Goal: Find specific page/section: Find specific page/section

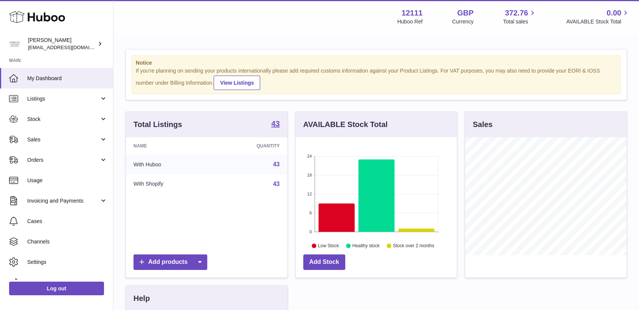
scroll to position [118, 161]
click at [31, 112] on link "Stock" at bounding box center [56, 119] width 113 height 20
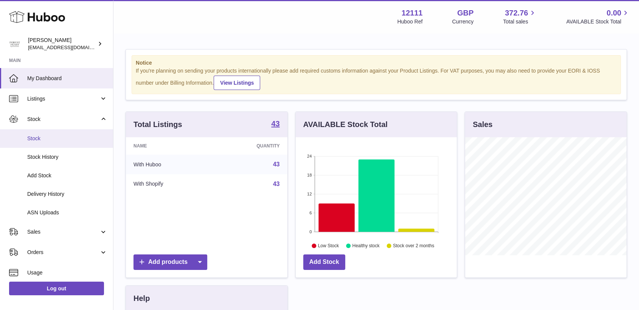
click at [48, 142] on span "Stock" at bounding box center [67, 138] width 80 height 7
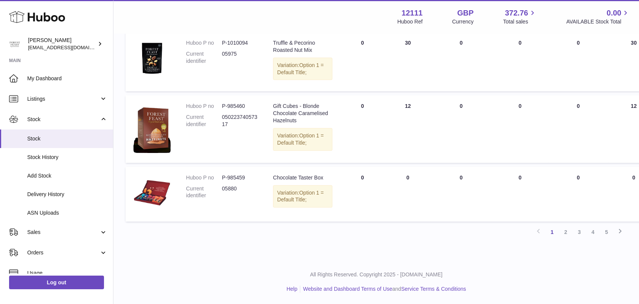
scroll to position [722, 0]
click at [565, 228] on link "2" at bounding box center [566, 232] width 14 height 14
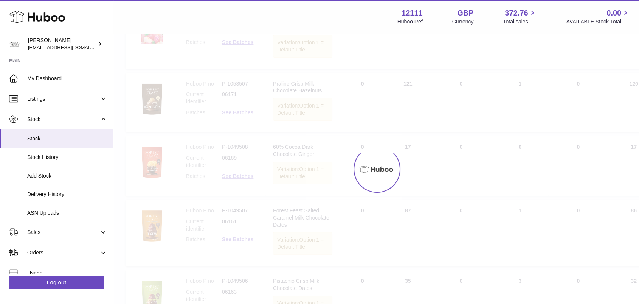
scroll to position [34, 0]
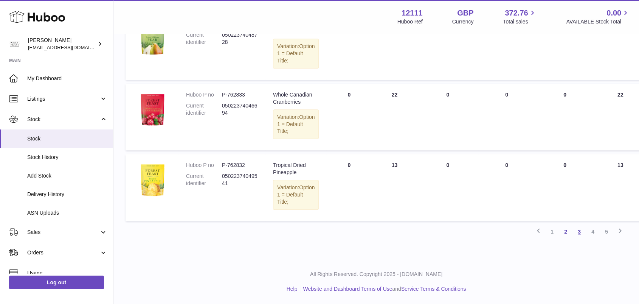
click at [575, 229] on link "3" at bounding box center [579, 232] width 14 height 14
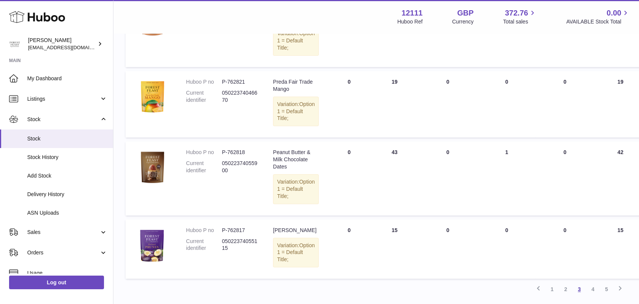
scroll to position [700, 0]
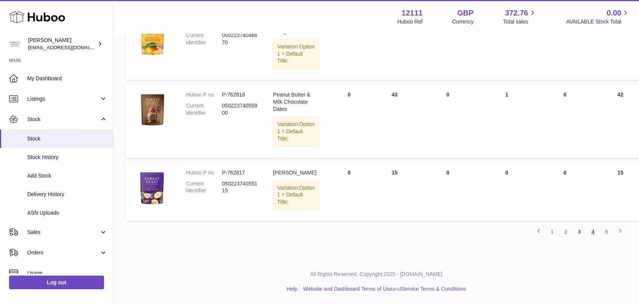
click at [591, 231] on link "4" at bounding box center [593, 232] width 14 height 14
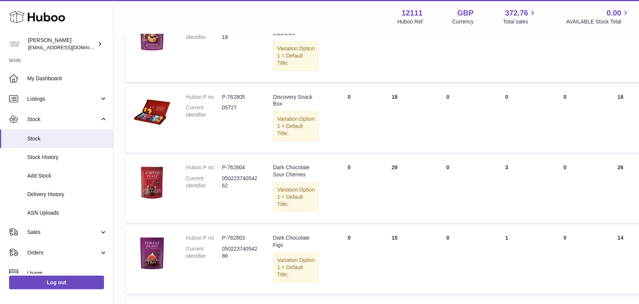
scroll to position [538, 0]
